Goal: Complete application form

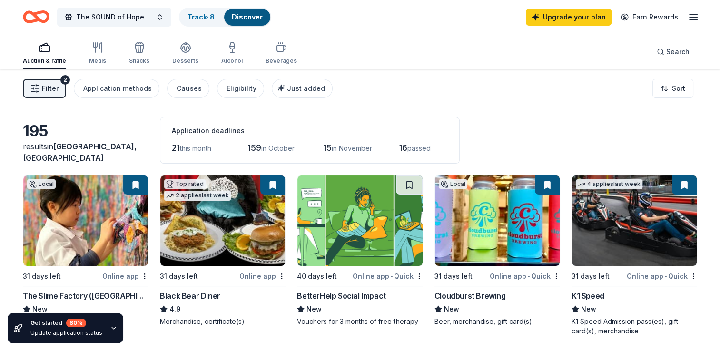
click at [54, 83] on span "Filter" at bounding box center [50, 88] width 17 height 11
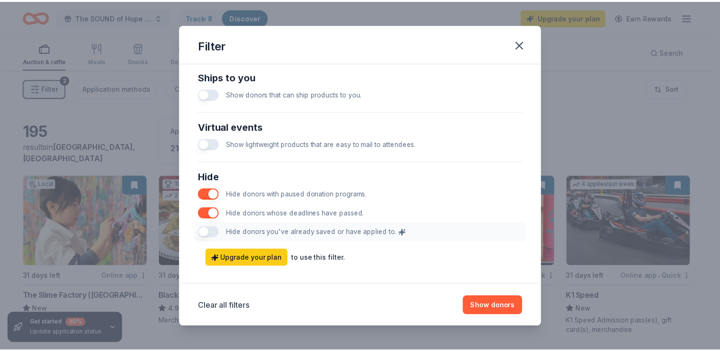
scroll to position [469, 0]
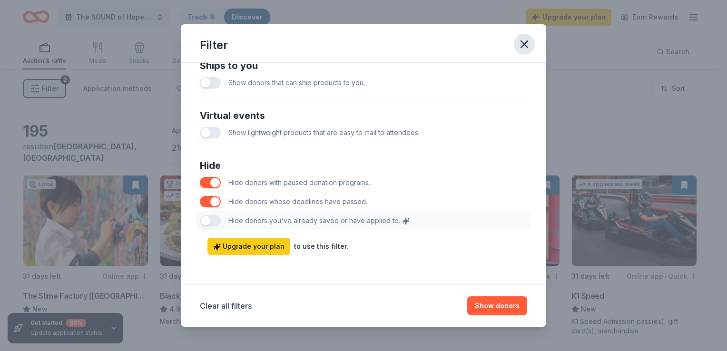
click at [522, 43] on icon "button" at bounding box center [524, 44] width 13 height 13
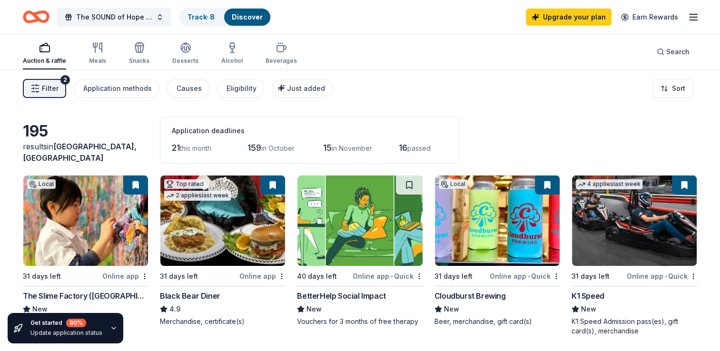
click at [40, 12] on icon "Home" at bounding box center [40, 17] width 15 height 10
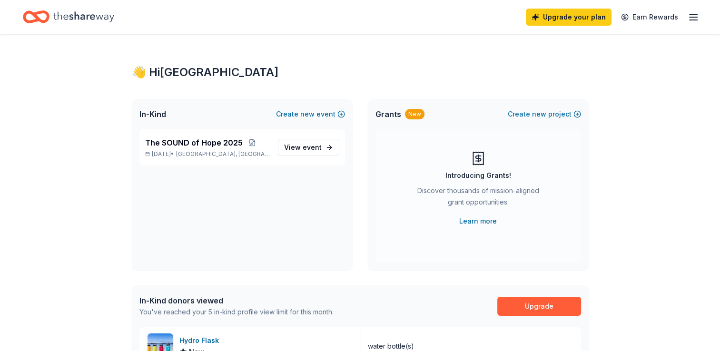
click at [195, 20] on div "Upgrade your plan Earn Rewards" at bounding box center [360, 17] width 674 height 22
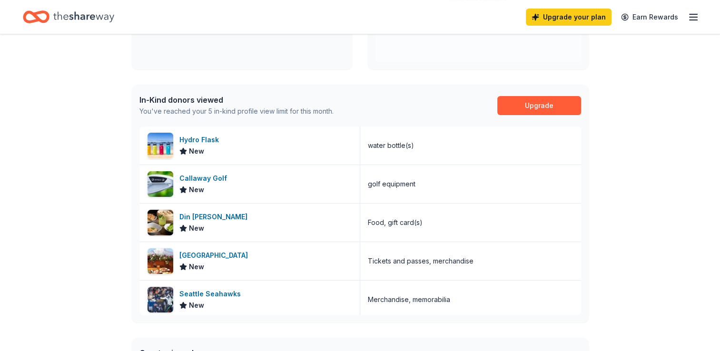
scroll to position [206, 0]
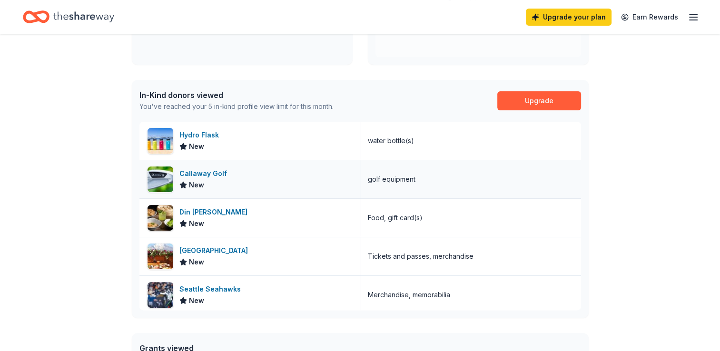
click at [211, 170] on div "Callaway Golf" at bounding box center [204, 173] width 51 height 11
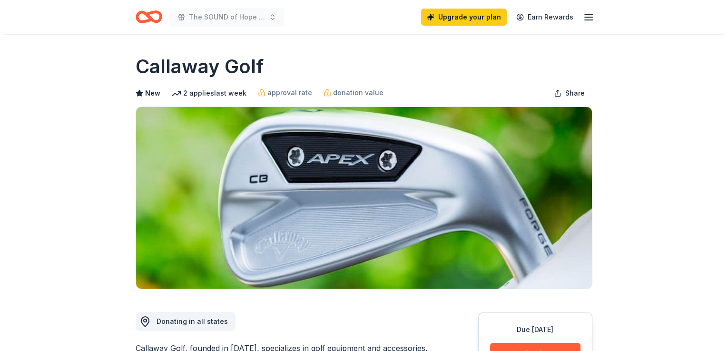
scroll to position [213, 0]
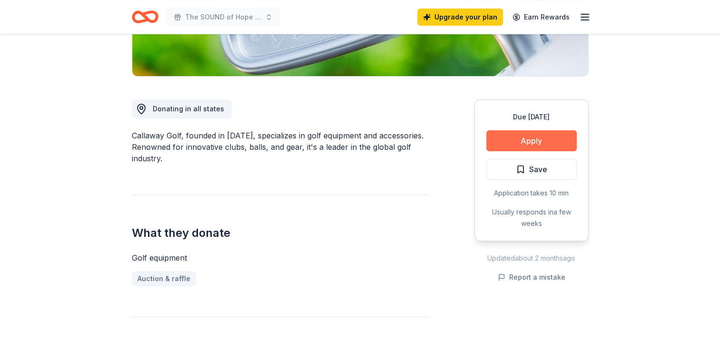
click at [534, 134] on button "Apply" at bounding box center [531, 140] width 90 height 21
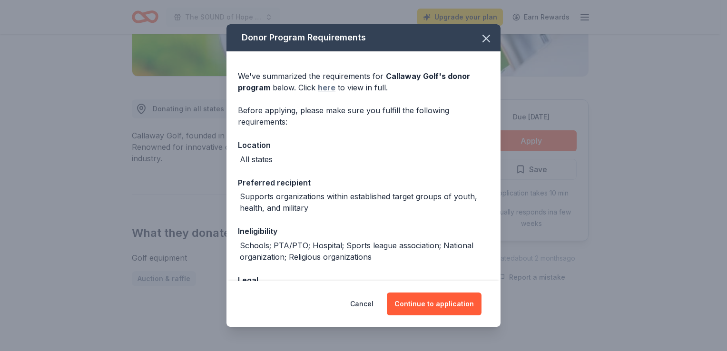
click at [323, 84] on link "here" at bounding box center [327, 87] width 18 height 11
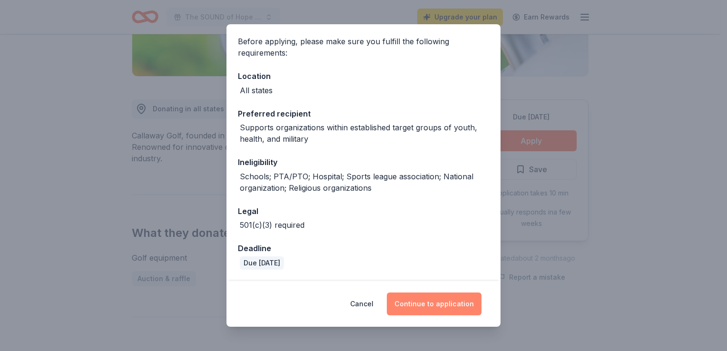
click at [424, 304] on button "Continue to application" at bounding box center [434, 304] width 95 height 23
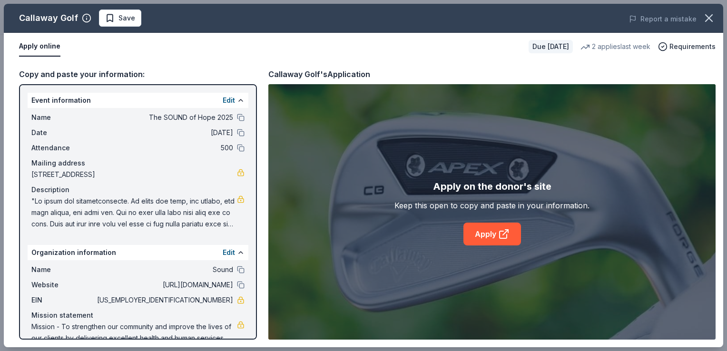
scroll to position [28, 0]
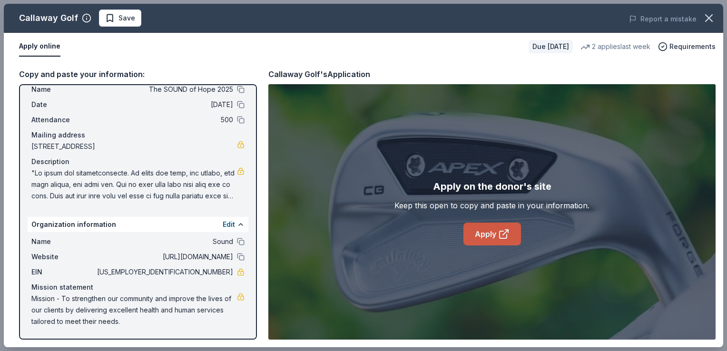
click at [495, 236] on link "Apply" at bounding box center [493, 234] width 58 height 23
click at [489, 229] on link "Apply" at bounding box center [493, 234] width 58 height 23
